Goal: Information Seeking & Learning: Compare options

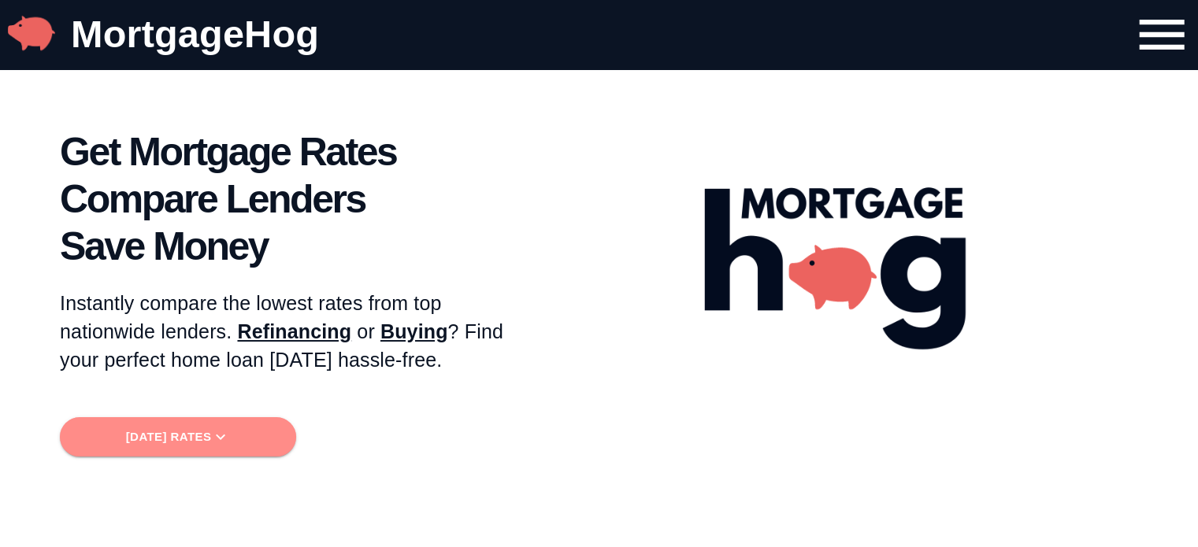
click at [193, 434] on span "[DATE] Rates" at bounding box center [177, 437] width 211 height 20
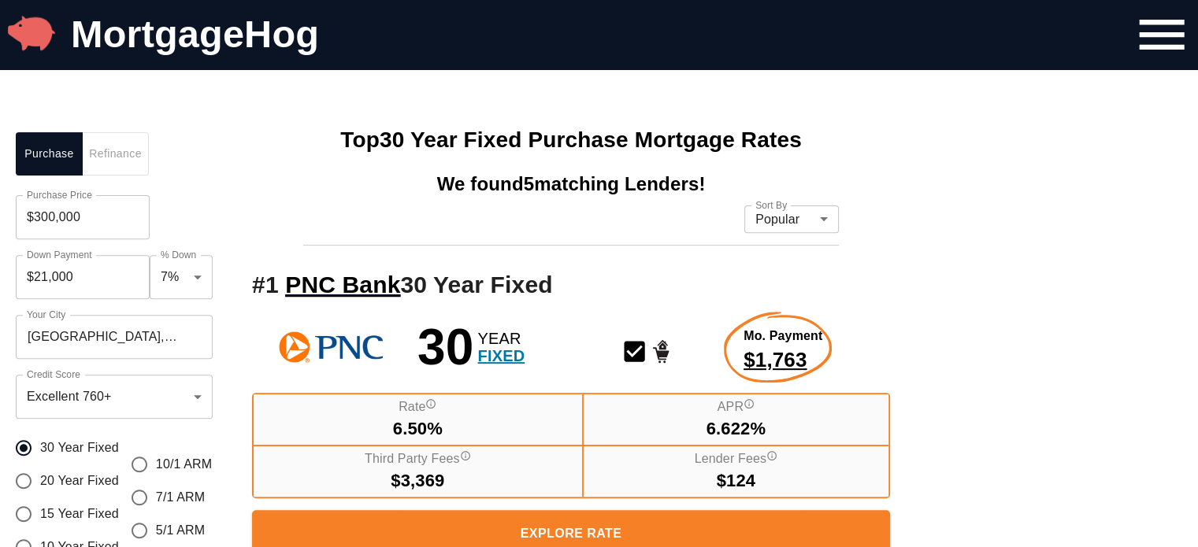
scroll to position [554, 0]
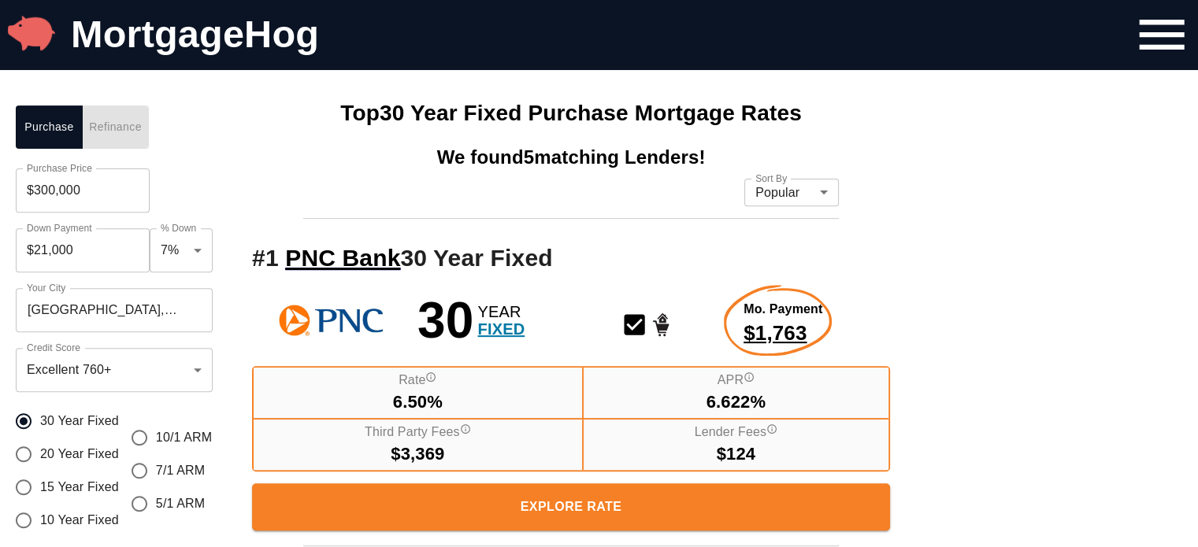
click at [121, 133] on span "Refinance" at bounding box center [115, 127] width 48 height 20
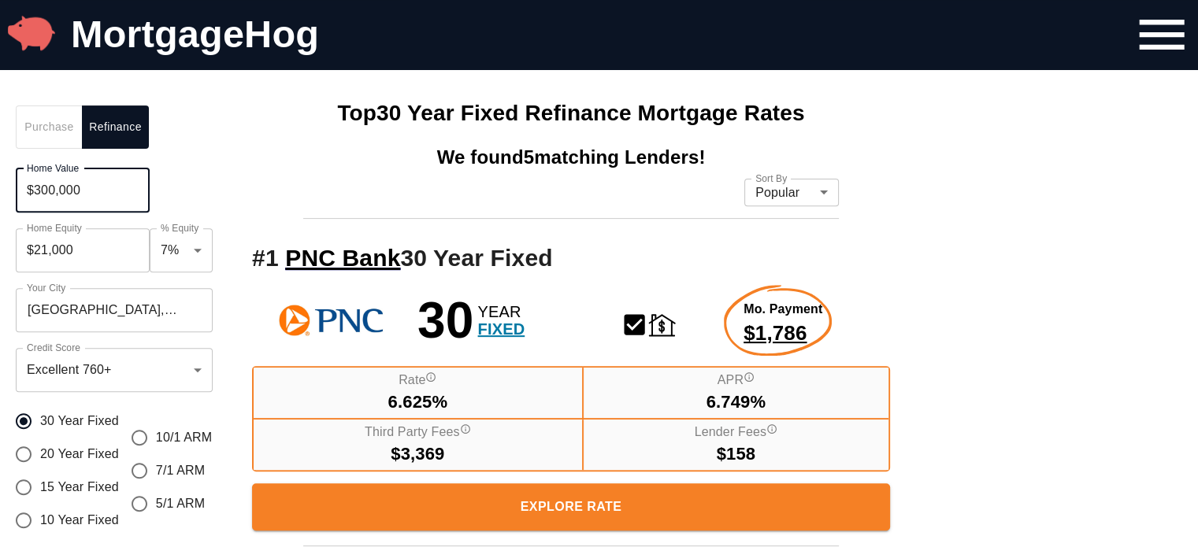
drag, startPoint x: 94, startPoint y: 194, endPoint x: 1, endPoint y: 210, distance: 95.0
type input "$225,000"
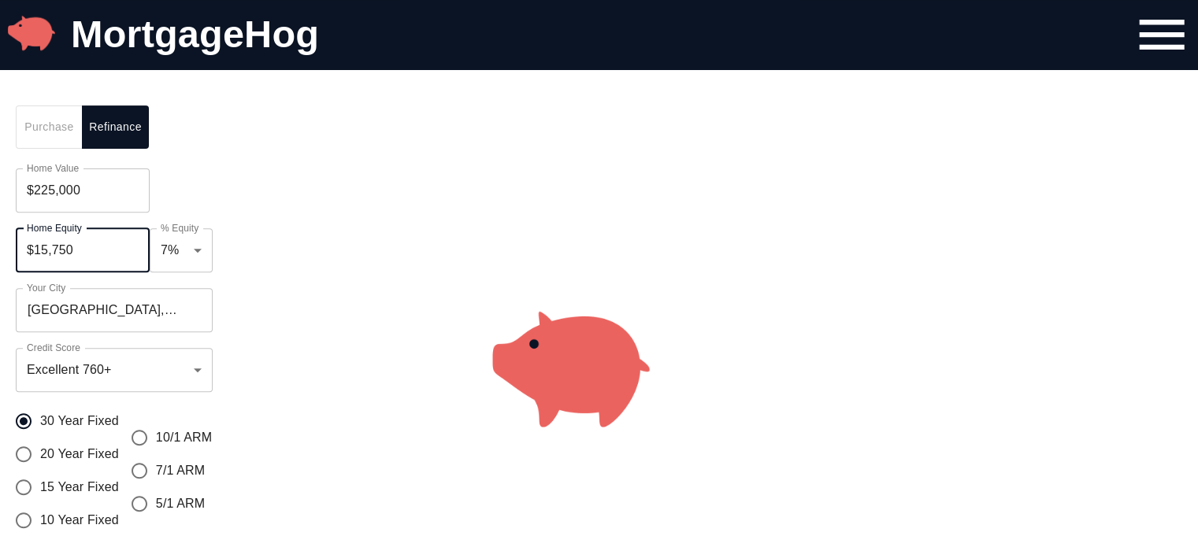
drag, startPoint x: 88, startPoint y: 253, endPoint x: 10, endPoint y: 256, distance: 78.0
click at [10, 254] on div "Purchase Refinance Home Value $225,000 Home Value Home Equity $15,750 Home Equi…" at bounding box center [118, 381] width 236 height 583
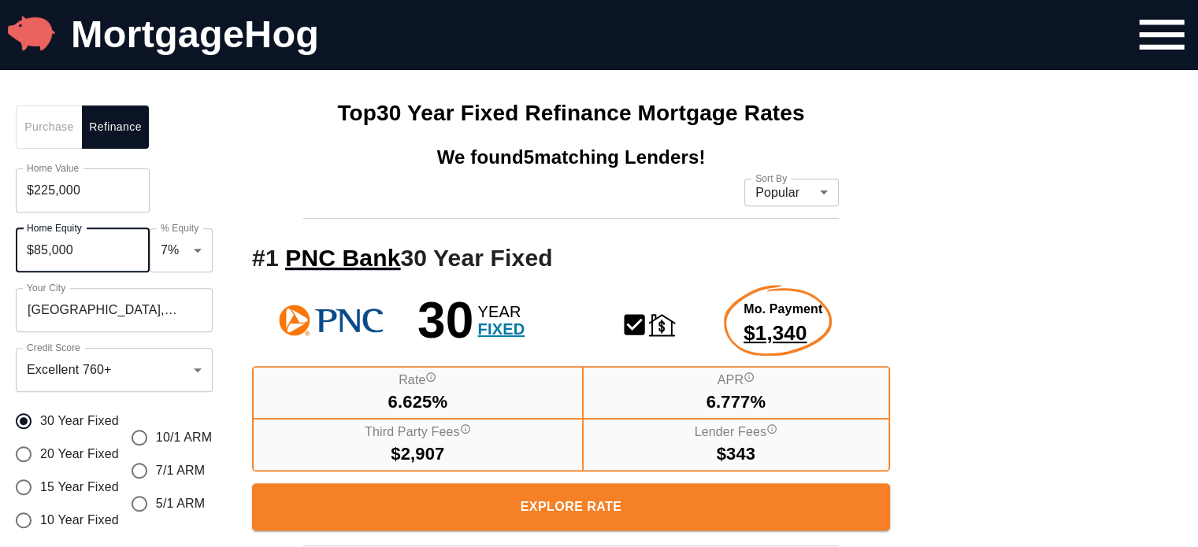
type input "$85,000"
type input "0.38"
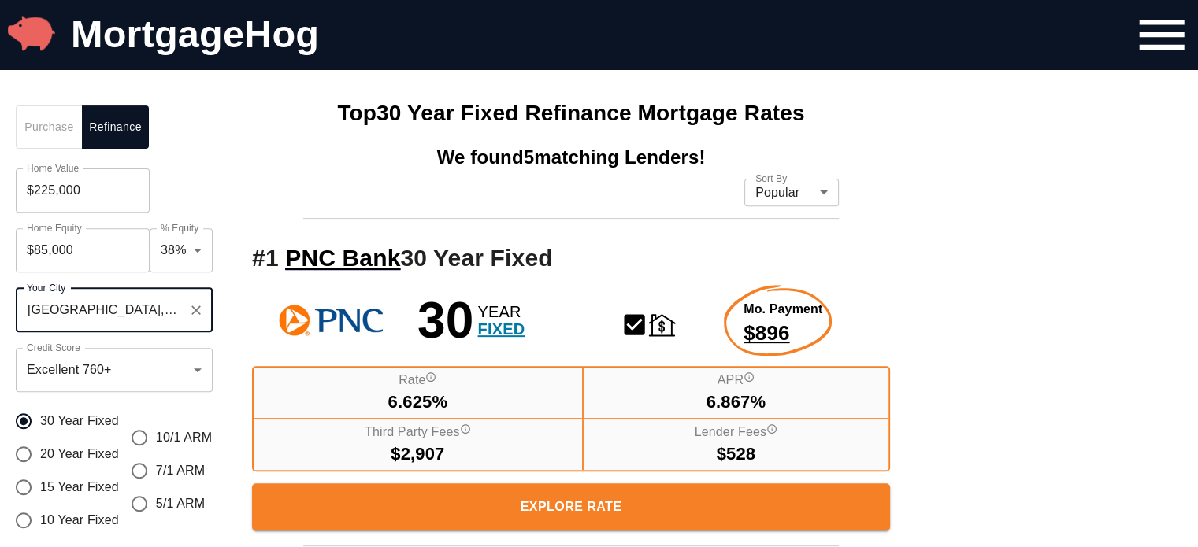
drag, startPoint x: 142, startPoint y: 309, endPoint x: 1, endPoint y: 329, distance: 142.4
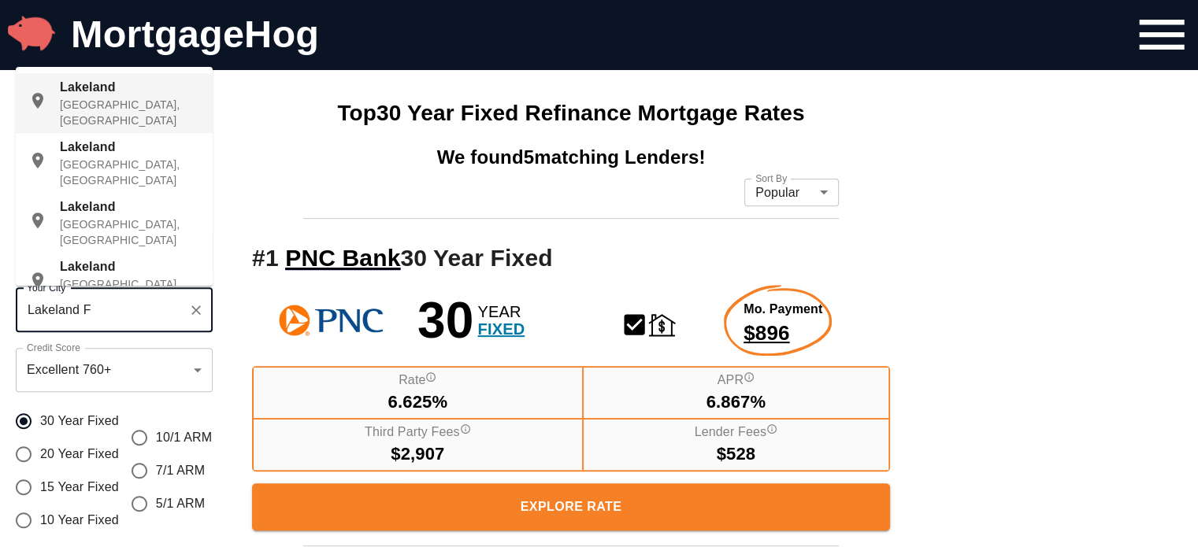
click at [76, 94] on div "Lakeland [GEOGRAPHIC_DATA], [GEOGRAPHIC_DATA]" at bounding box center [130, 103] width 140 height 50
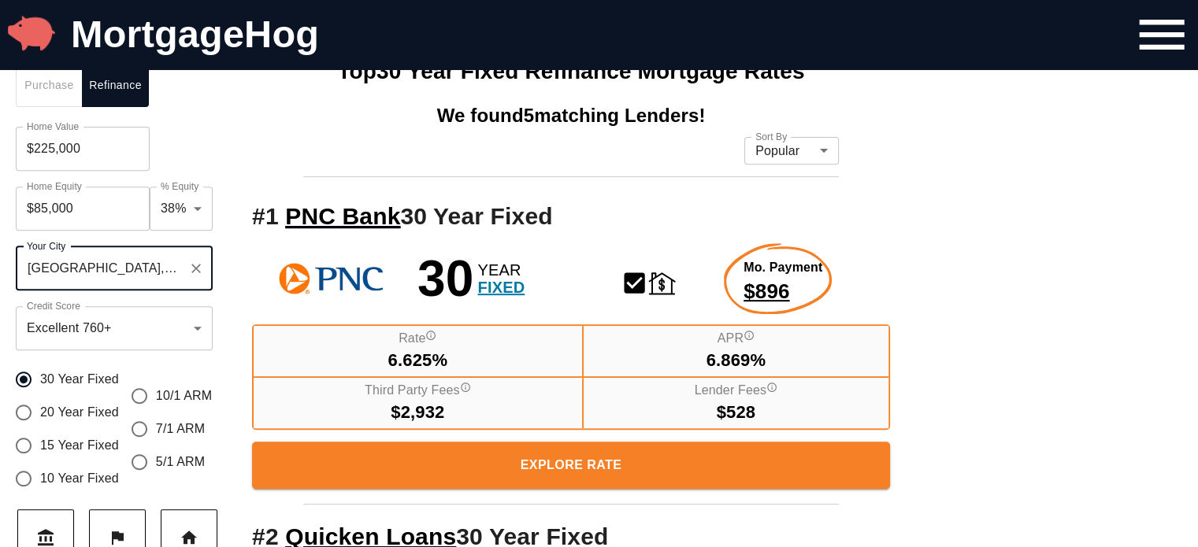
scroll to position [633, 0]
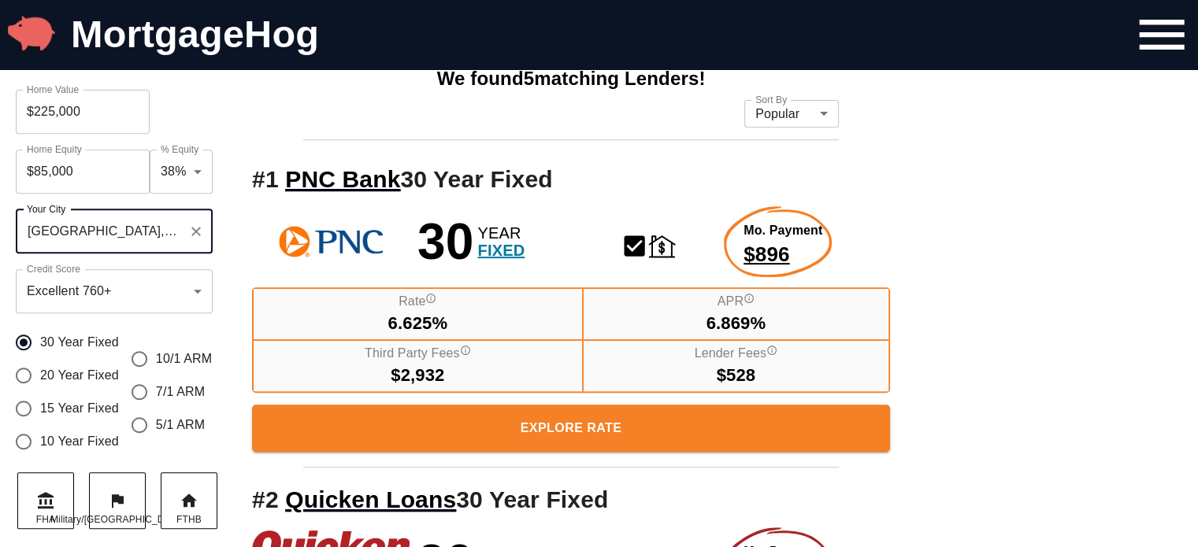
type input "[GEOGRAPHIC_DATA], [GEOGRAPHIC_DATA], [GEOGRAPHIC_DATA]"
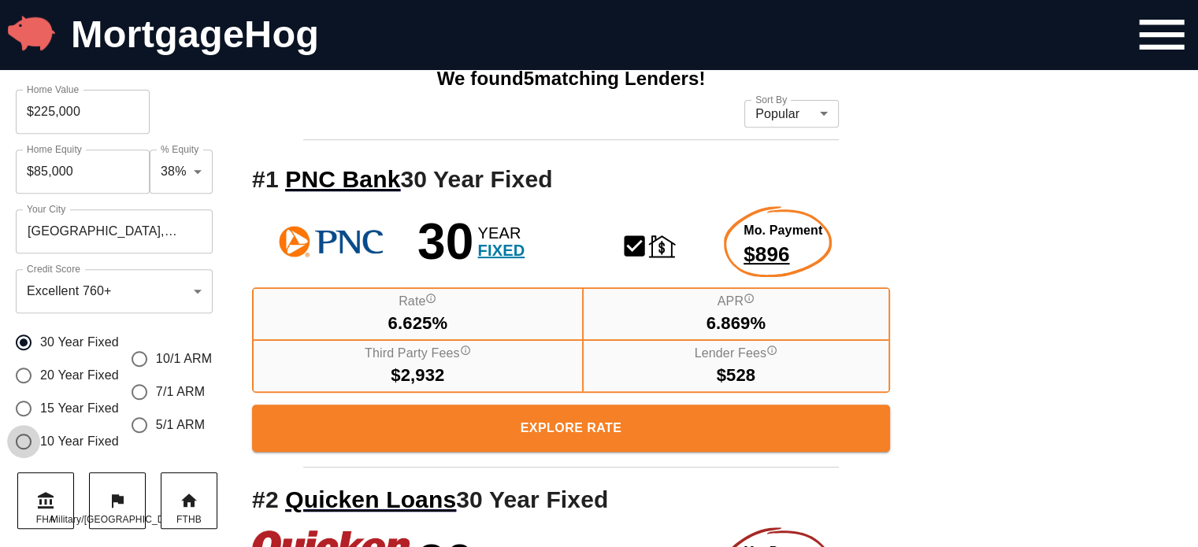
click at [22, 442] on input "10 Year Fixed" at bounding box center [23, 441] width 33 height 33
radio input "true"
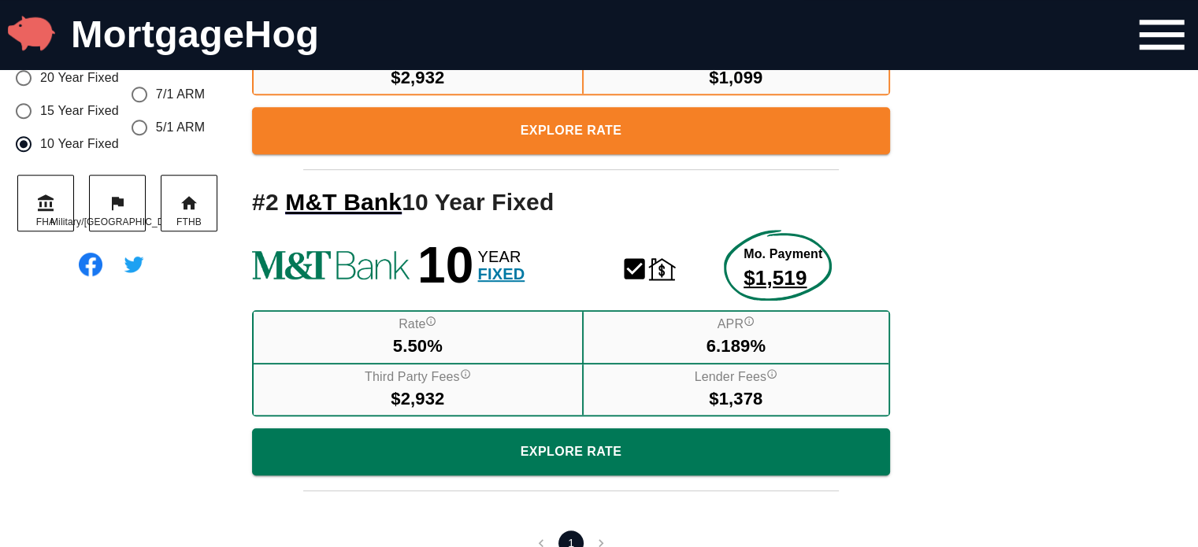
scroll to position [1027, 0]
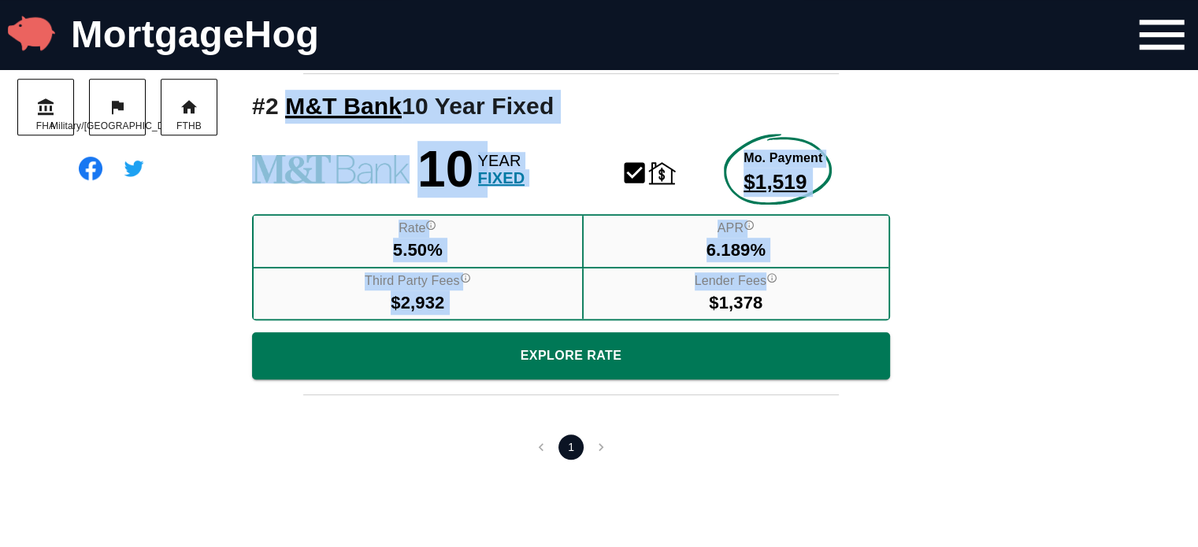
drag, startPoint x: 746, startPoint y: 283, endPoint x: 283, endPoint y: 122, distance: 490.1
click at [283, 120] on div "# 2 M&T Bank 10 Year Fixed 10 YEAR FIXED Created by potrace 1.16, written by [P…" at bounding box center [570, 235] width 669 height 290
copy div "M&T Bank 10 Year Fixed 10 YEAR FIXED Created by potrace 1.16, written by [PERSO…"
